Goal: Find specific page/section: Find specific page/section

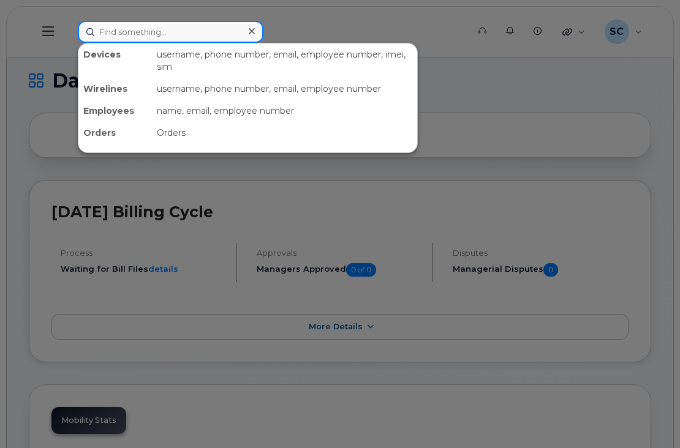
click at [130, 34] on input at bounding box center [171, 32] width 186 height 22
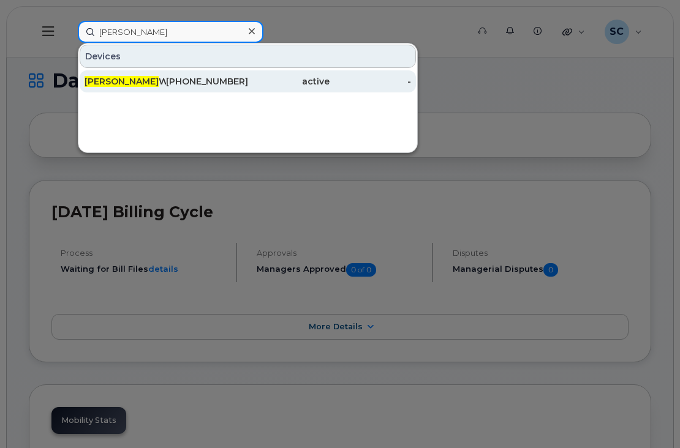
type input "[PERSON_NAME]"
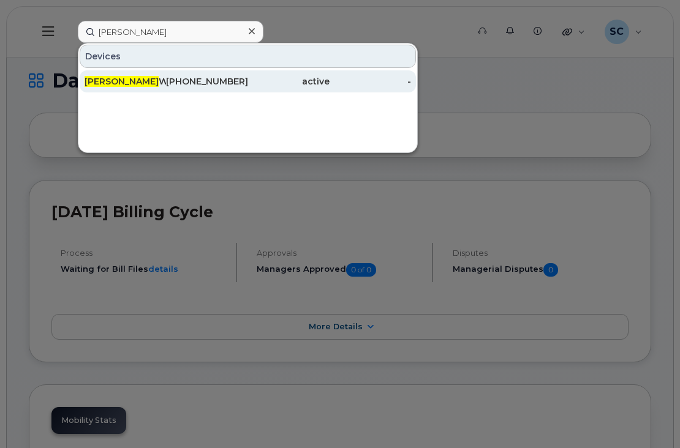
click at [126, 77] on div "[PERSON_NAME]" at bounding box center [125, 81] width 81 height 12
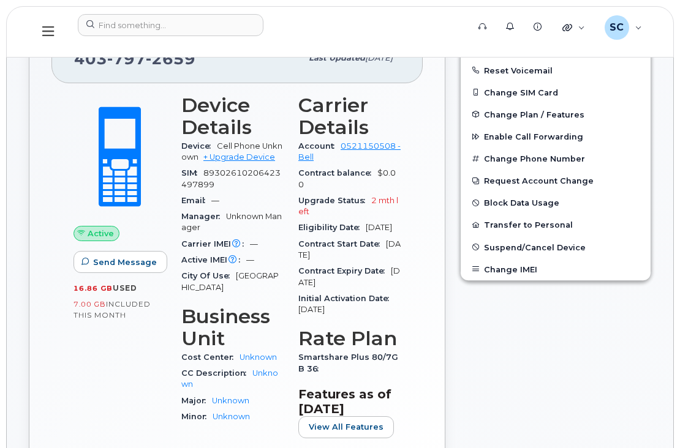
scroll to position [306, 0]
